Goal: Information Seeking & Learning: Find specific fact

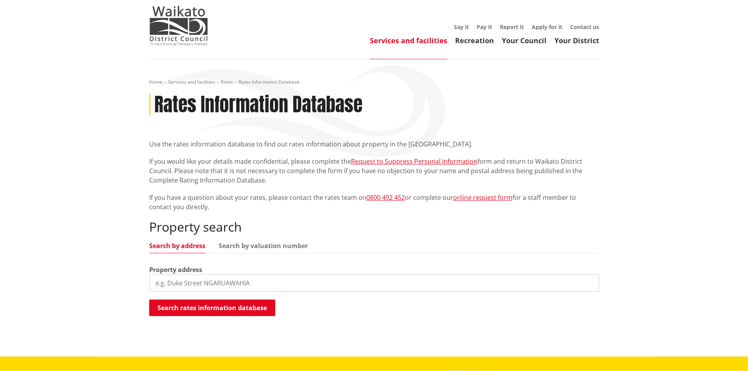
scroll to position [78, 0]
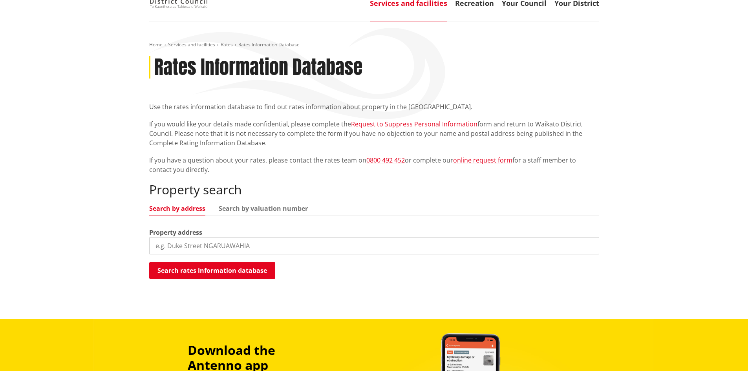
click at [221, 249] on input "search" at bounding box center [374, 245] width 450 height 17
type input "46 [GEOGRAPHIC_DATA]"
click at [218, 270] on button "Search rates information database" at bounding box center [212, 270] width 126 height 16
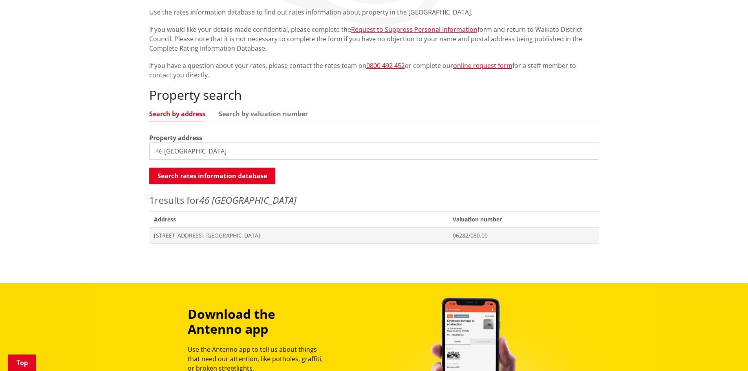
scroll to position [196, 0]
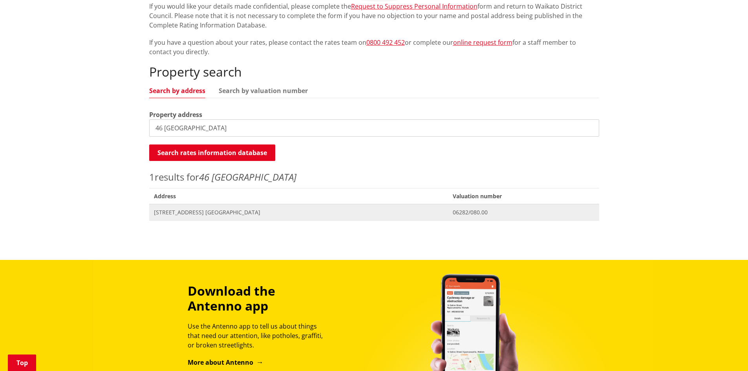
click at [225, 211] on span "[STREET_ADDRESS] [GEOGRAPHIC_DATA]" at bounding box center [298, 212] width 289 height 8
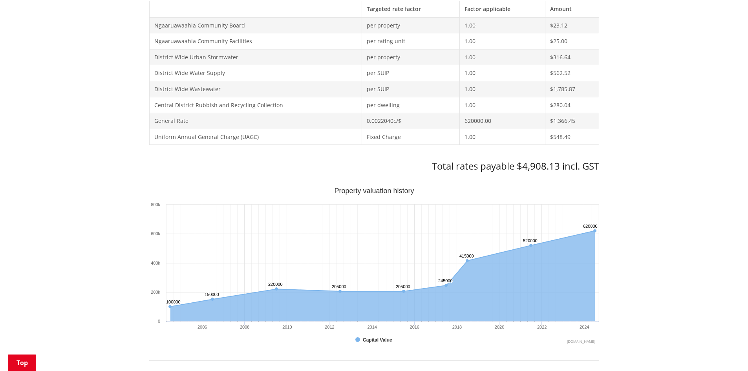
scroll to position [392, 0]
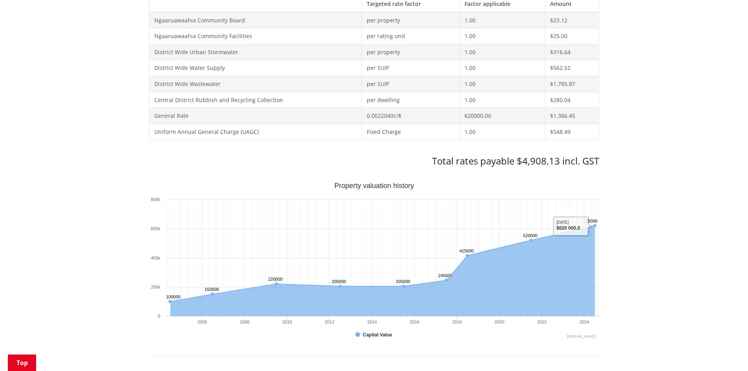
click at [559, 134] on td "$548.49" at bounding box center [571, 132] width 53 height 16
click at [560, 134] on td "$548.49" at bounding box center [571, 132] width 53 height 16
copy td "548.49"
